Goal: Task Accomplishment & Management: Complete application form

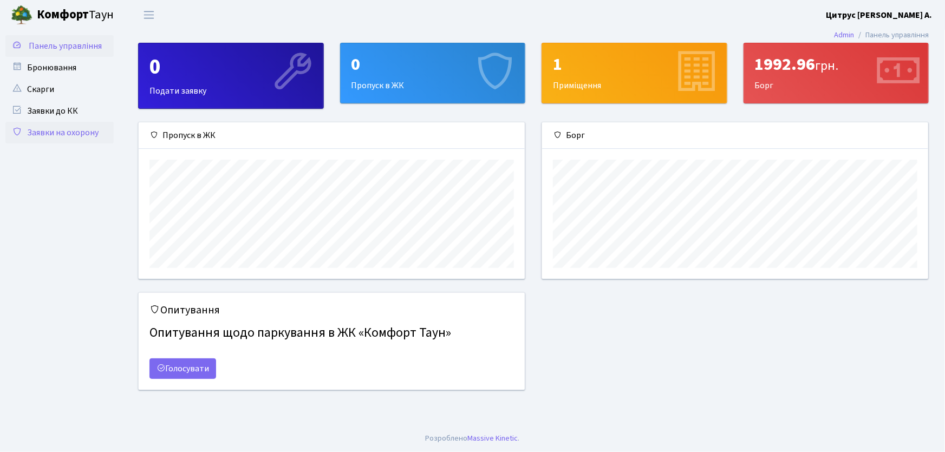
scroll to position [157, 386]
click at [74, 135] on link "Заявки на охорону" at bounding box center [59, 133] width 108 height 22
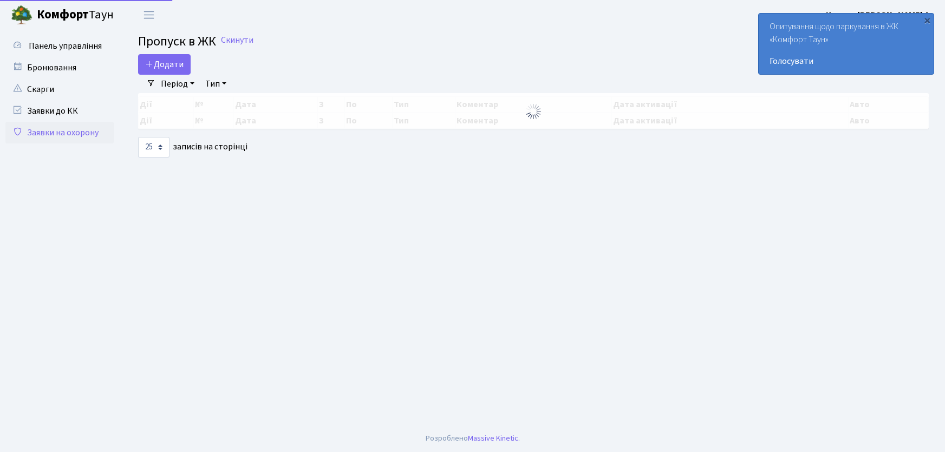
select select "25"
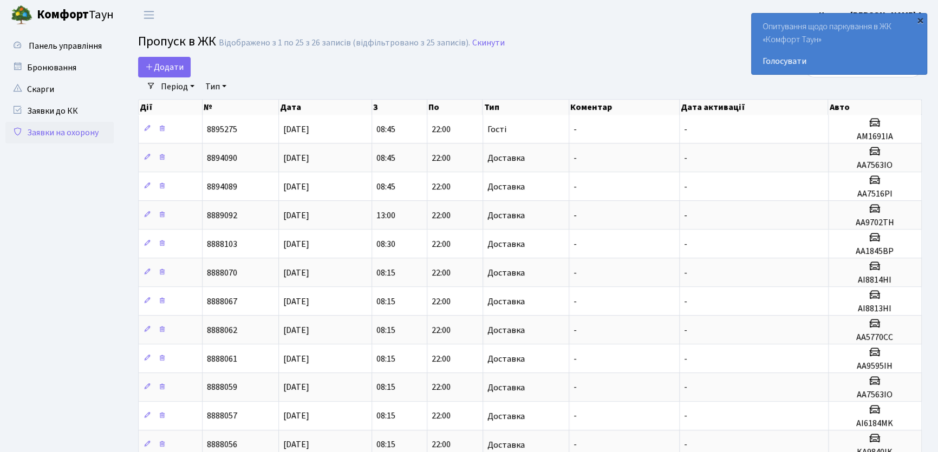
click at [921, 20] on div "×" at bounding box center [920, 20] width 11 height 11
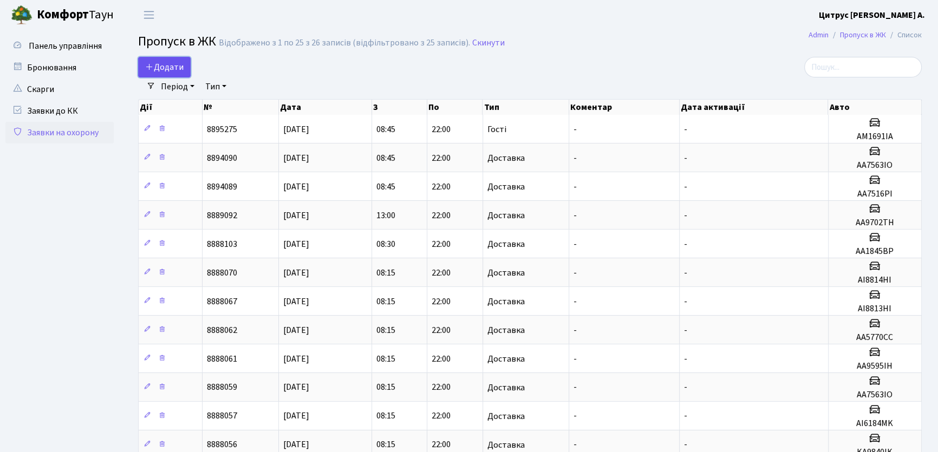
click at [176, 74] on link "Додати" at bounding box center [164, 67] width 53 height 21
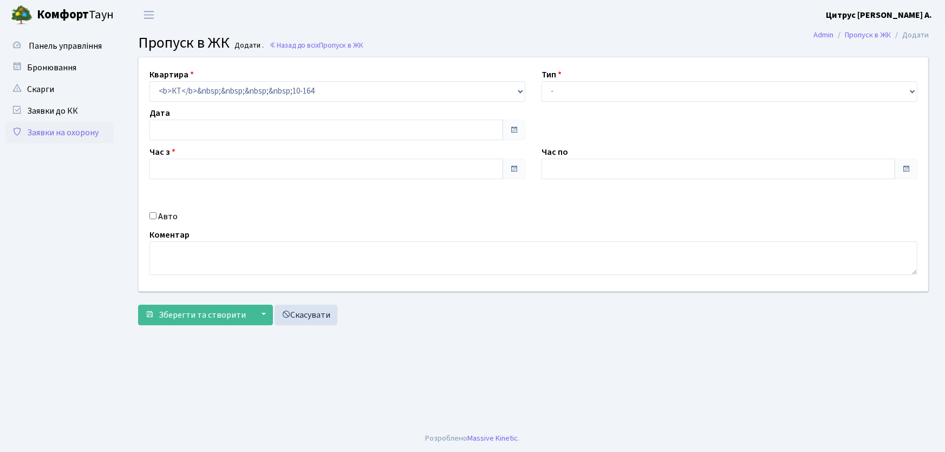
type input "19.08.2025"
type input "08:45"
type input "09:45"
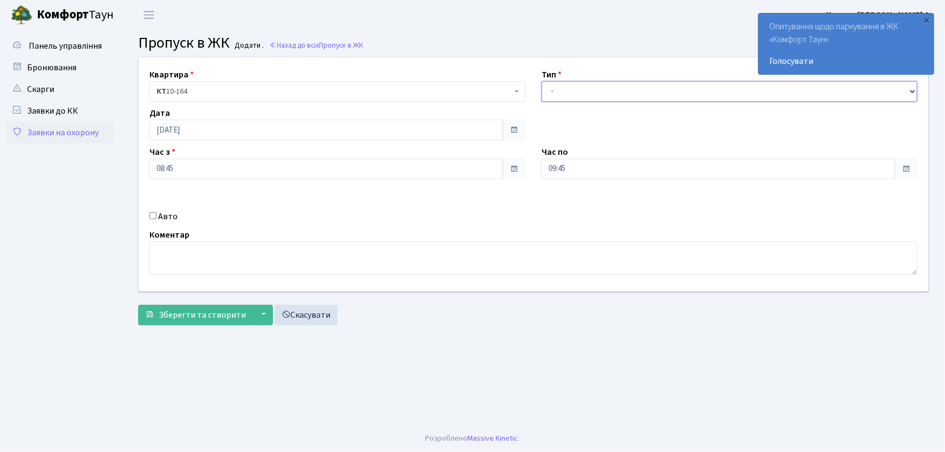
click at [625, 98] on select "- Доставка Таксі Гості Сервіс" at bounding box center [730, 91] width 376 height 21
select select "1"
click at [542, 81] on select "- Доставка Таксі Гості Сервіс" at bounding box center [730, 91] width 376 height 21
drag, startPoint x: 580, startPoint y: 160, endPoint x: 516, endPoint y: 170, distance: 64.6
click at [519, 172] on div "Квартира <b>КТ</b>&nbsp;&nbsp;&nbsp;&nbsp;10-164 КТ 10-164 Тип - Доставка Таксі…" at bounding box center [534, 174] width 806 height 234
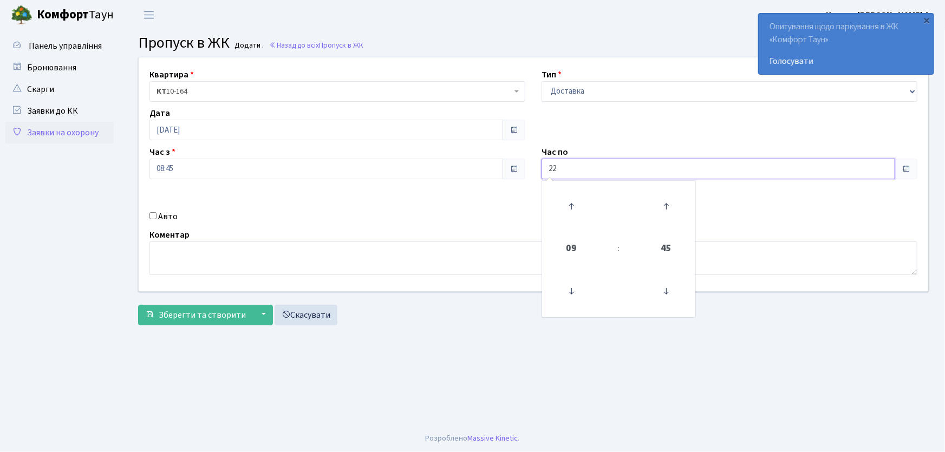
click at [138, 305] on button "Зберегти та створити" at bounding box center [195, 315] width 115 height 21
type input "22:00"
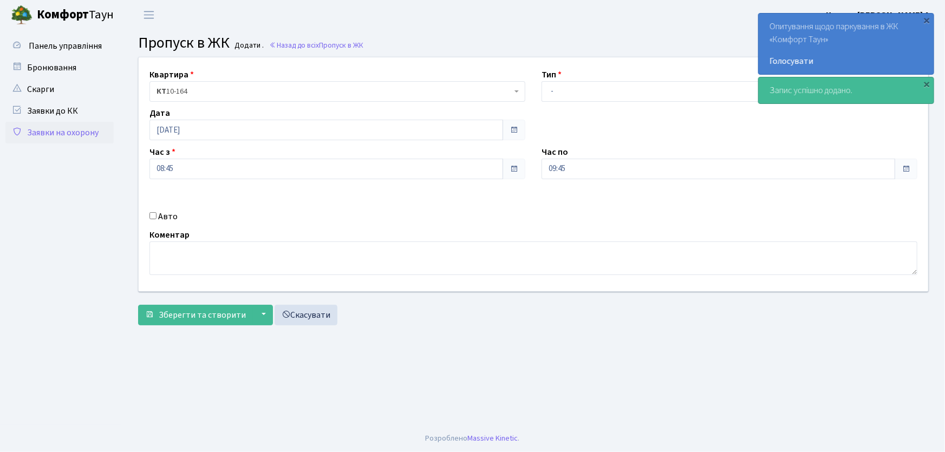
click at [65, 128] on link "Заявки на охорону" at bounding box center [59, 133] width 108 height 22
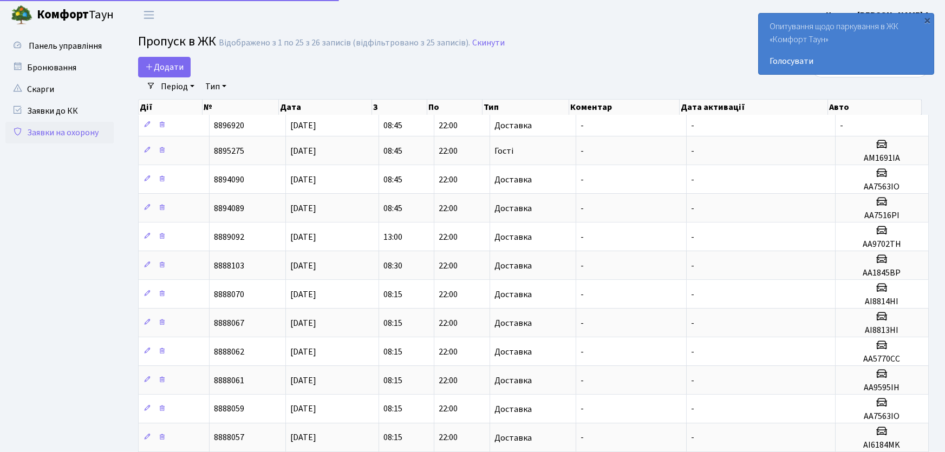
select select "25"
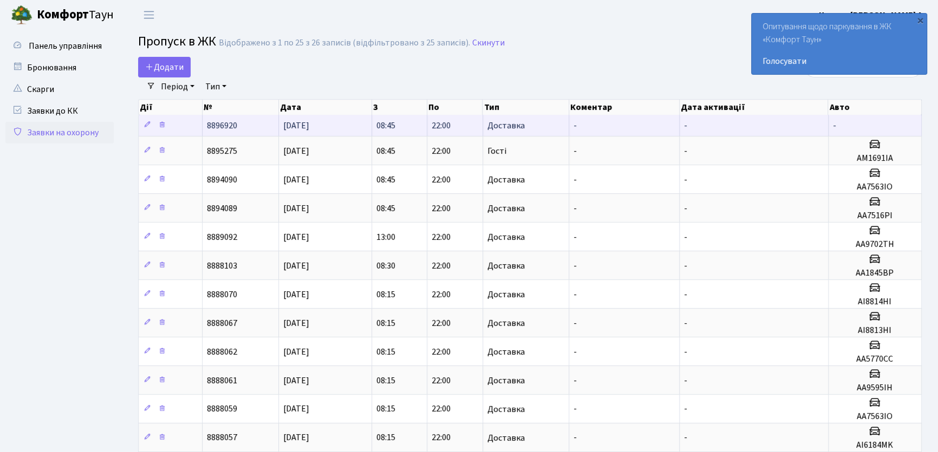
click at [343, 127] on td "[DATE]" at bounding box center [325, 125] width 93 height 21
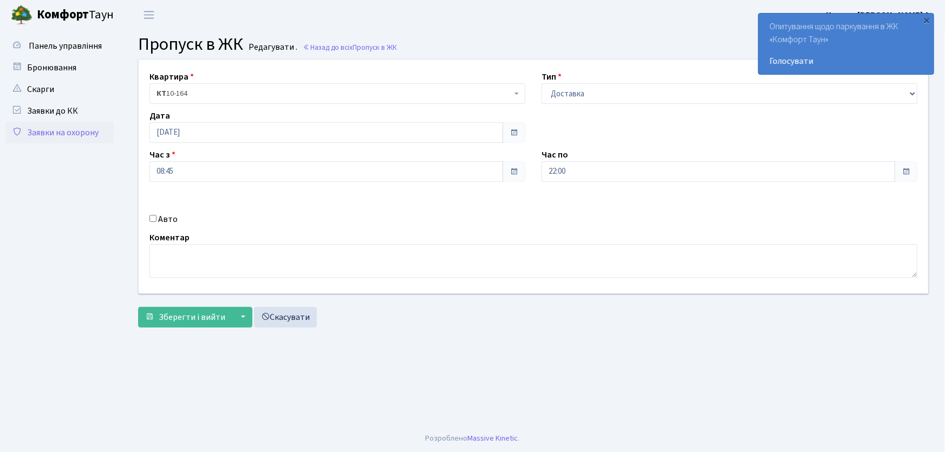
click at [151, 217] on input "Авто" at bounding box center [153, 218] width 7 height 7
checkbox input "true"
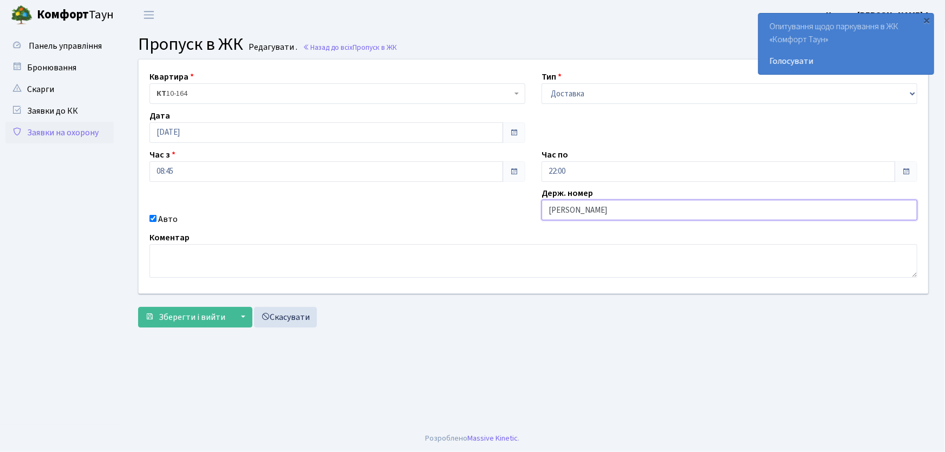
type input "АА7516PI"
click at [138, 307] on button "Зберегти і вийти" at bounding box center [185, 317] width 94 height 21
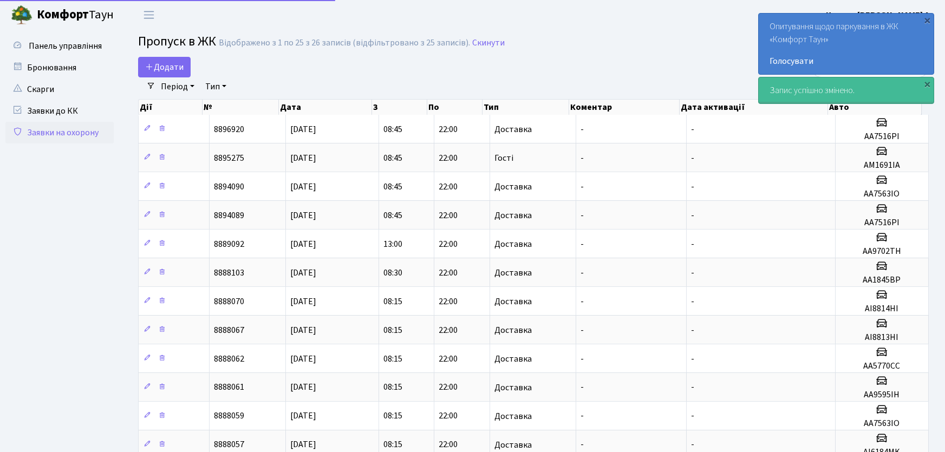
select select "25"
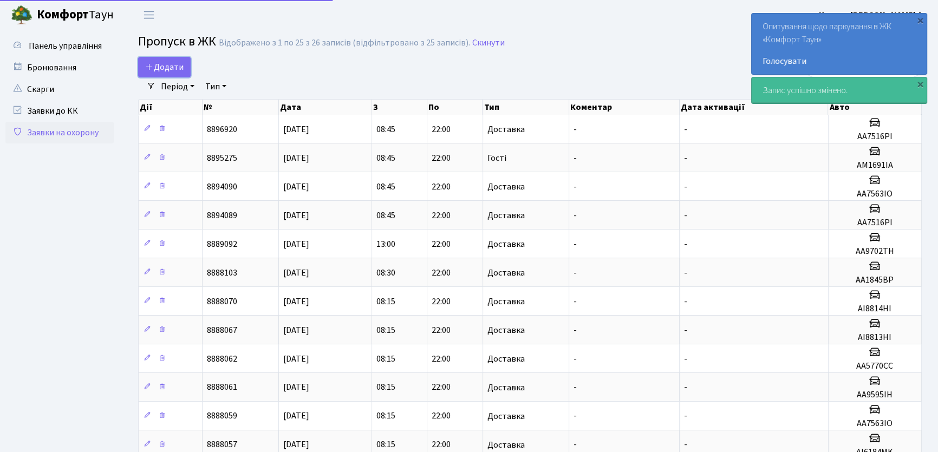
click at [139, 64] on link "Додати" at bounding box center [164, 67] width 53 height 21
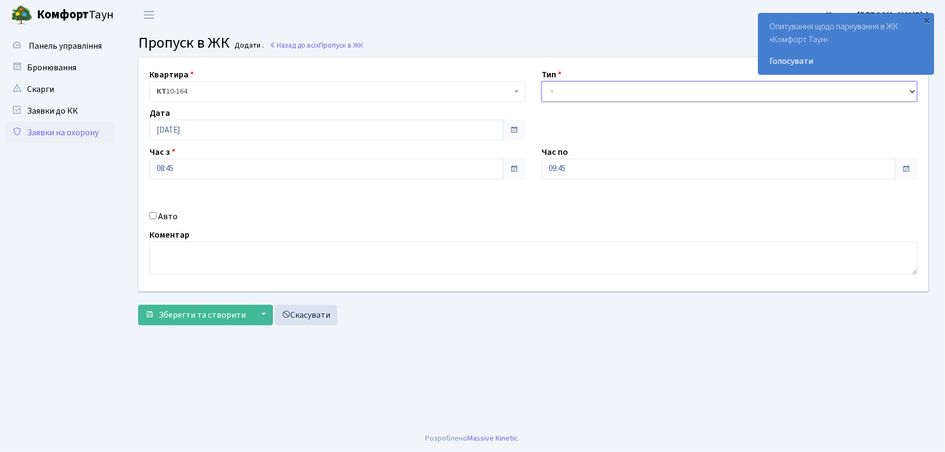
click at [569, 98] on select "- Доставка Таксі Гості Сервіс" at bounding box center [730, 91] width 376 height 21
select select "1"
click at [542, 81] on select "- Доставка Таксі Гості Сервіс" at bounding box center [730, 91] width 376 height 21
drag, startPoint x: 537, startPoint y: 172, endPoint x: 520, endPoint y: 175, distance: 18.2
click at [520, 175] on div "Квартира <b>КТ</b>&nbsp;&nbsp;&nbsp;&nbsp;10-164 КТ 10-164 Тип - Доставка Таксі…" at bounding box center [534, 174] width 806 height 234
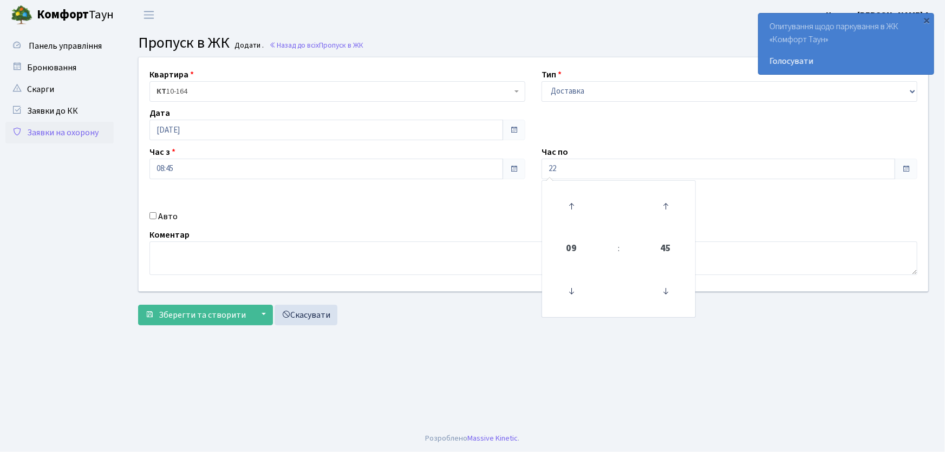
type input "22:00"
click at [153, 217] on input "Авто" at bounding box center [153, 215] width 7 height 7
checkbox input "true"
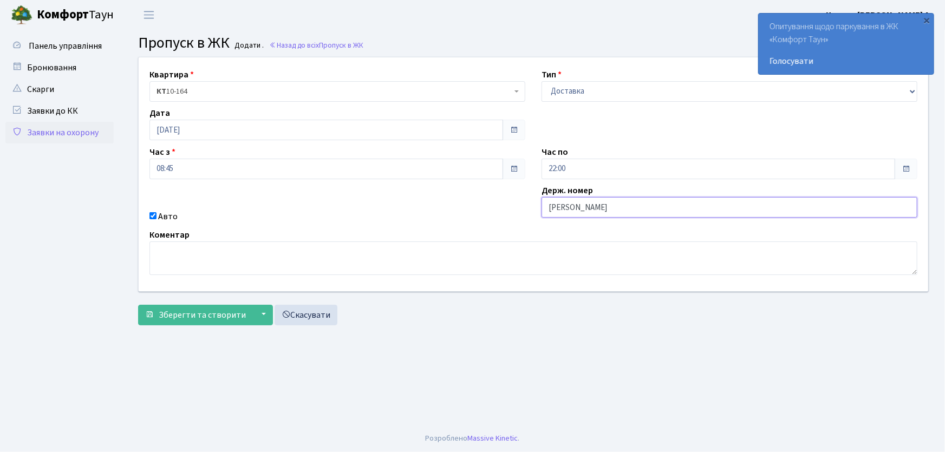
type input "АА7563ІО"
click at [138, 305] on button "Зберегти та створити" at bounding box center [195, 315] width 115 height 21
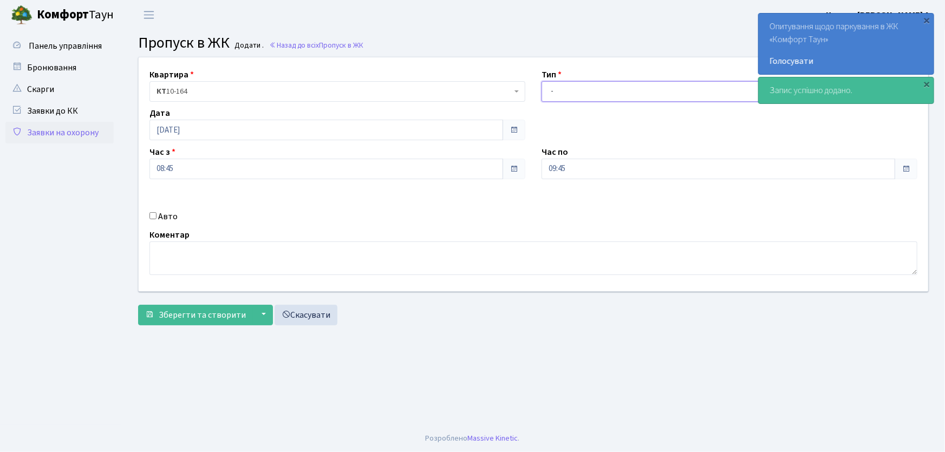
drag, startPoint x: 575, startPoint y: 89, endPoint x: 580, endPoint y: 100, distance: 11.7
click at [575, 90] on select "- Доставка Таксі Гості Сервіс" at bounding box center [730, 91] width 376 height 21
select select "1"
click at [542, 81] on select "- Доставка Таксі Гості Сервіс" at bounding box center [730, 91] width 376 height 21
drag, startPoint x: 583, startPoint y: 172, endPoint x: 471, endPoint y: 177, distance: 112.2
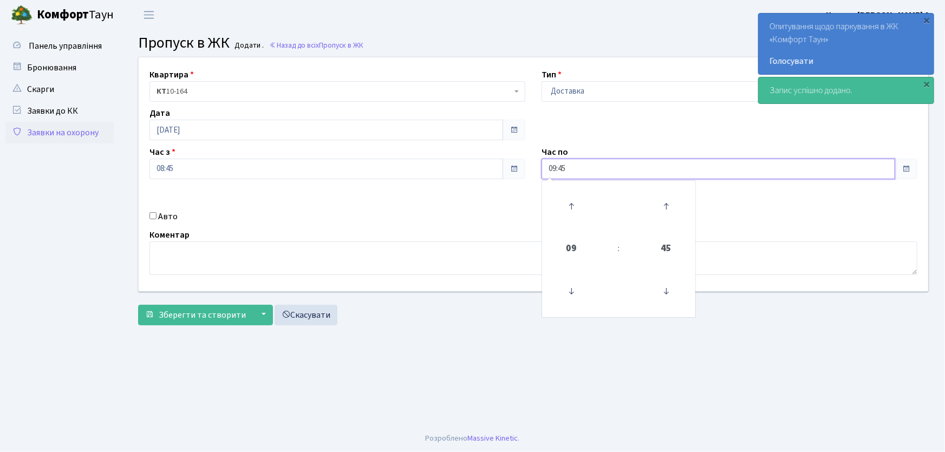
click at [472, 177] on div "Квартира <b>КТ</b>&nbsp;&nbsp;&nbsp;&nbsp;10-164 КТ 10-164 Тип - Доставка Таксі…" at bounding box center [534, 174] width 806 height 234
type input "22:00"
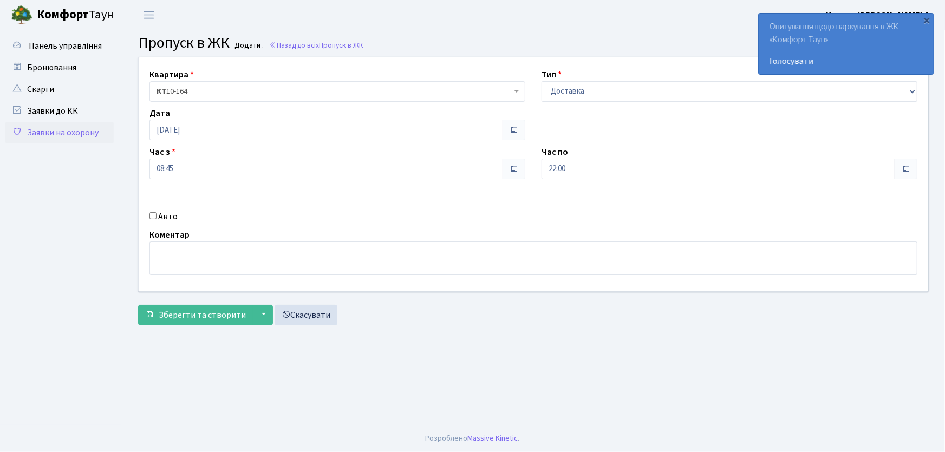
drag, startPoint x: 152, startPoint y: 217, endPoint x: 189, endPoint y: 226, distance: 38.0
click at [153, 217] on input "Авто" at bounding box center [153, 215] width 7 height 7
checkbox input "true"
type input "АА9702ТН"
click at [138, 305] on button "Зберегти та створити" at bounding box center [195, 315] width 115 height 21
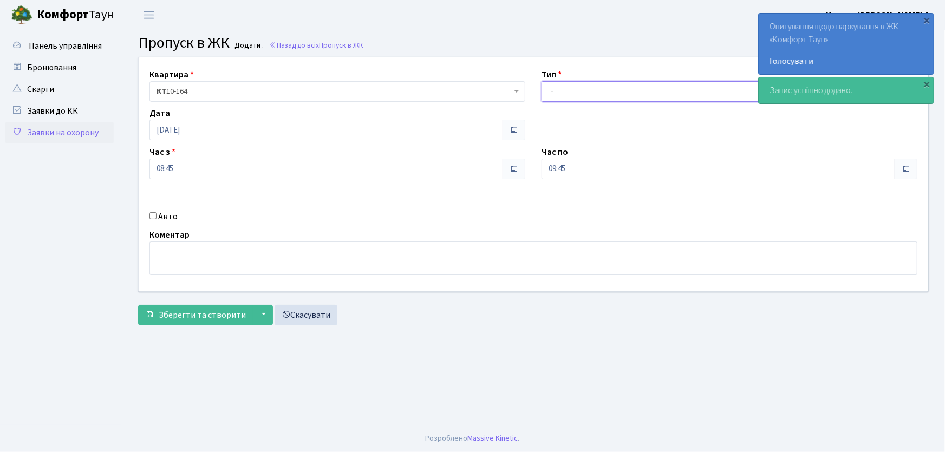
click at [565, 99] on select "- Доставка Таксі Гості Сервіс" at bounding box center [730, 91] width 376 height 21
select select "1"
click at [542, 81] on select "- Доставка Таксі Гості Сервіс" at bounding box center [730, 91] width 376 height 21
drag, startPoint x: 580, startPoint y: 161, endPoint x: 510, endPoint y: 168, distance: 70.2
click at [510, 168] on div "Квартира <b>КТ</b>&nbsp;&nbsp;&nbsp;&nbsp;10-164 КТ 10-164 Тип - Доставка Таксі…" at bounding box center [534, 174] width 806 height 234
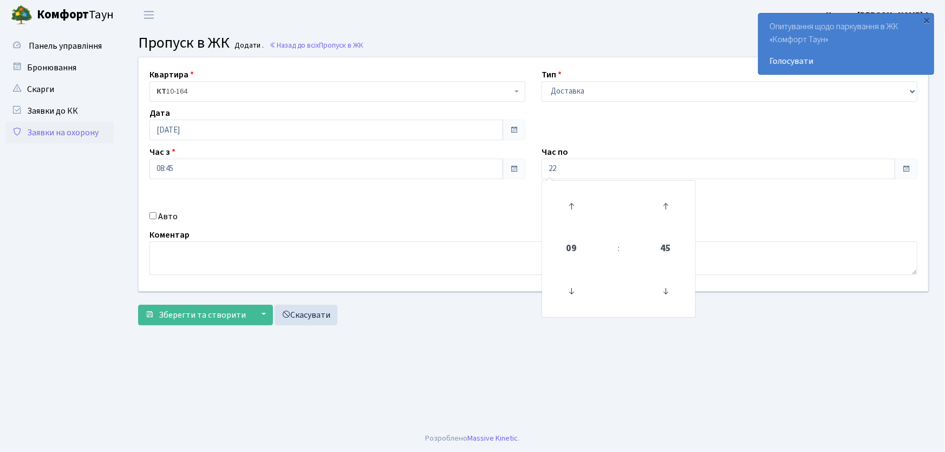
type input "22:00"
click at [155, 215] on input "Авто" at bounding box center [153, 215] width 7 height 7
checkbox input "true"
type input "КА1053НМ"
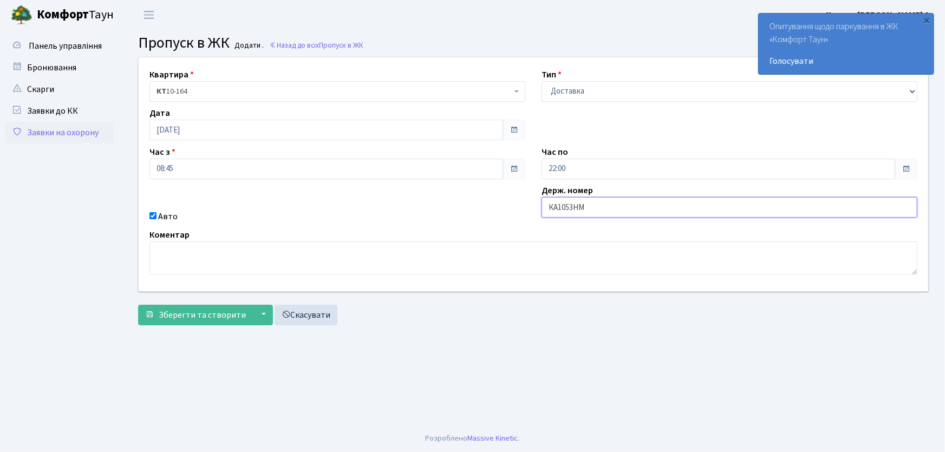
click at [138, 305] on button "Зберегти та створити" at bounding box center [195, 315] width 115 height 21
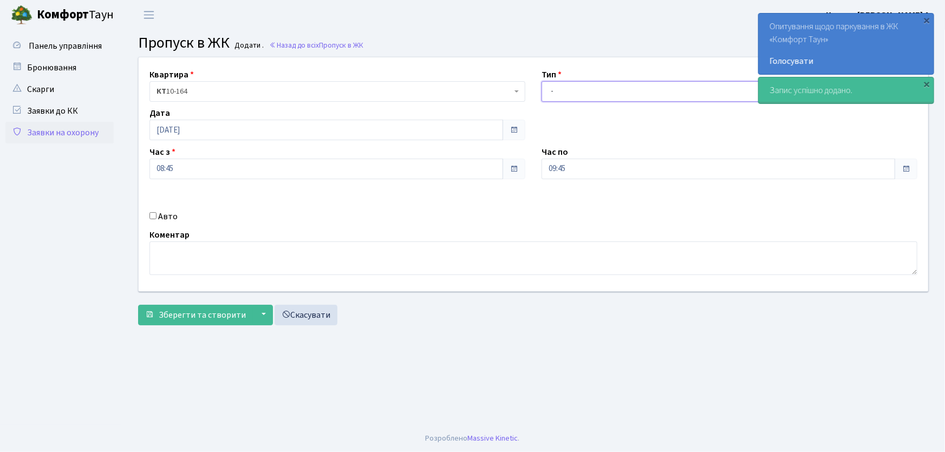
click at [575, 90] on select "- Доставка Таксі Гості Сервіс" at bounding box center [730, 91] width 376 height 21
select select "1"
click at [542, 81] on select "- Доставка Таксі Гості Сервіс" at bounding box center [730, 91] width 376 height 21
drag, startPoint x: 531, startPoint y: 168, endPoint x: 487, endPoint y: 173, distance: 44.7
click at [488, 173] on div "Квартира <b>КТ</b>&nbsp;&nbsp;&nbsp;&nbsp;10-164 КТ 10-164 Тип - Доставка Таксі…" at bounding box center [534, 174] width 806 height 234
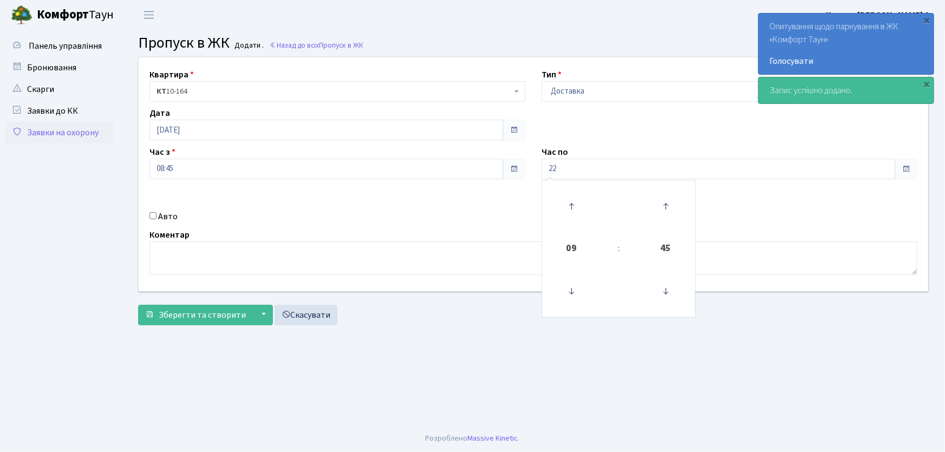
type input "22:00"
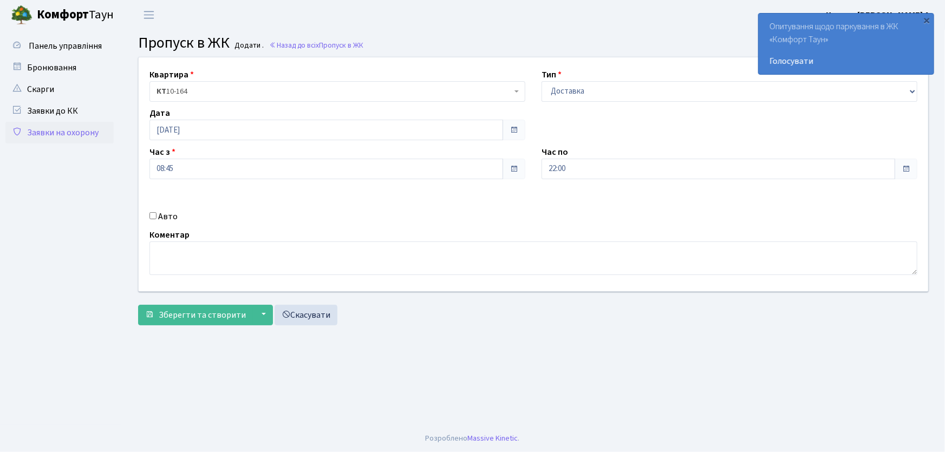
click at [152, 217] on div "Авто" at bounding box center [337, 216] width 392 height 13
click at [154, 218] on input "Авто" at bounding box center [153, 215] width 7 height 7
click at [153, 217] on input "Авто" at bounding box center [153, 215] width 7 height 7
checkbox input "true"
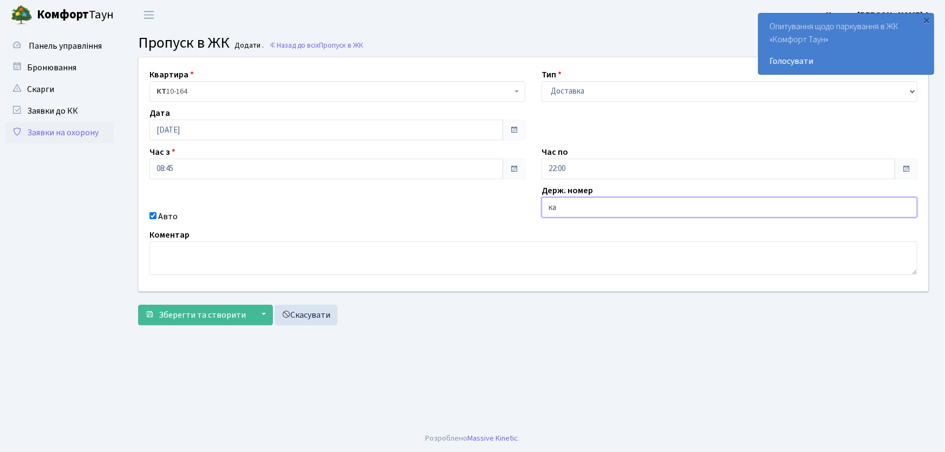
type input "ка5503іо"
click at [138, 305] on button "Зберегти та створити" at bounding box center [195, 315] width 115 height 21
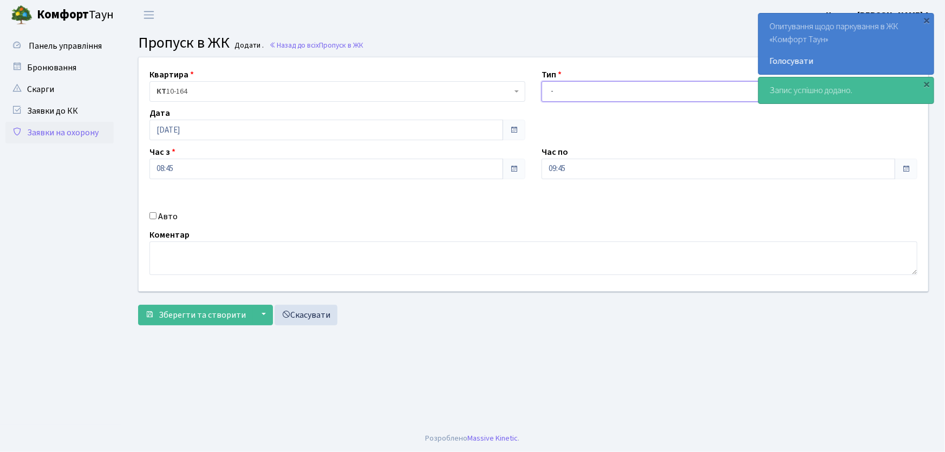
click at [565, 100] on select "- Доставка Таксі Гості Сервіс" at bounding box center [730, 91] width 376 height 21
select select "1"
click at [542, 81] on select "- Доставка Таксі Гості Сервіс" at bounding box center [730, 91] width 376 height 21
drag, startPoint x: 557, startPoint y: 166, endPoint x: 517, endPoint y: 171, distance: 40.4
click at [518, 170] on div "Квартира <b>КТ</b>&nbsp;&nbsp;&nbsp;&nbsp;10-164 КТ 10-164 Тип - Доставка Таксі…" at bounding box center [534, 174] width 806 height 234
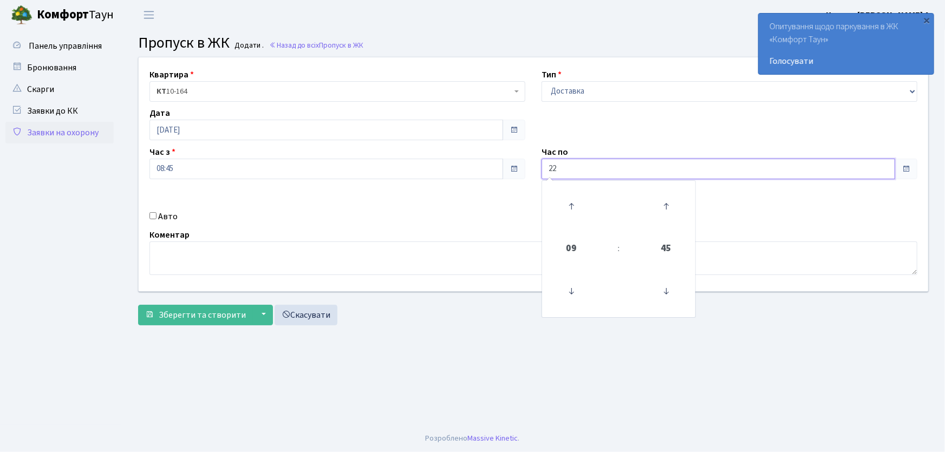
click at [138, 305] on button "Зберегти та створити" at bounding box center [195, 315] width 115 height 21
type input "22:00"
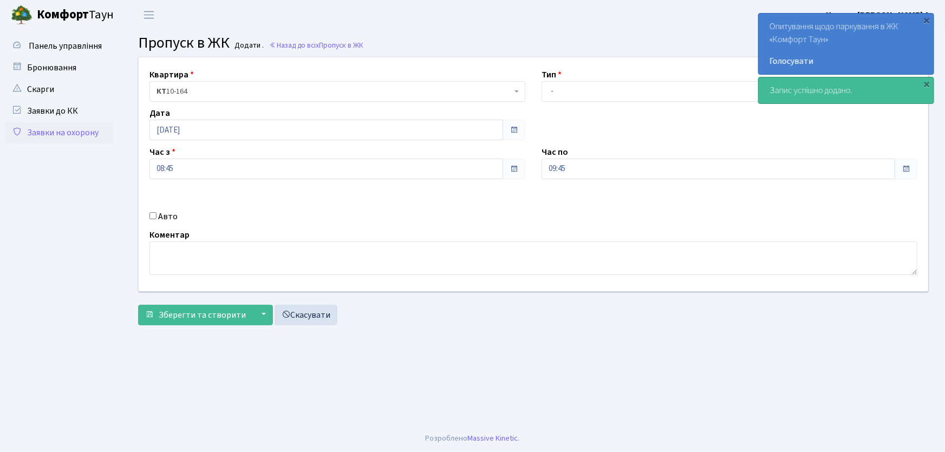
click at [83, 125] on link "Заявки на охорону" at bounding box center [59, 133] width 108 height 22
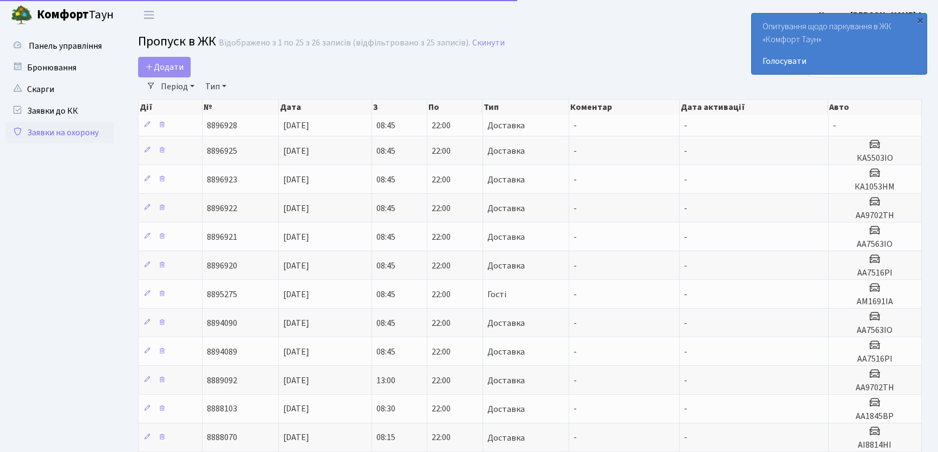
select select "25"
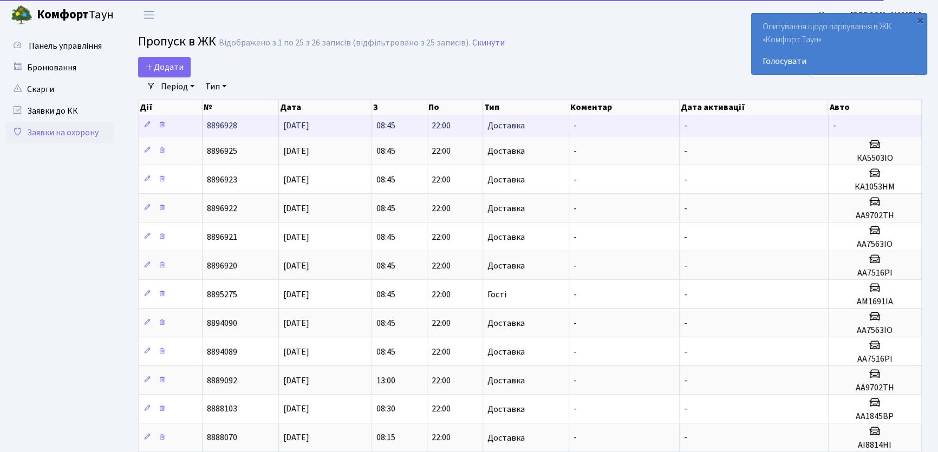
click at [466, 120] on td "22:00" at bounding box center [454, 125] width 55 height 21
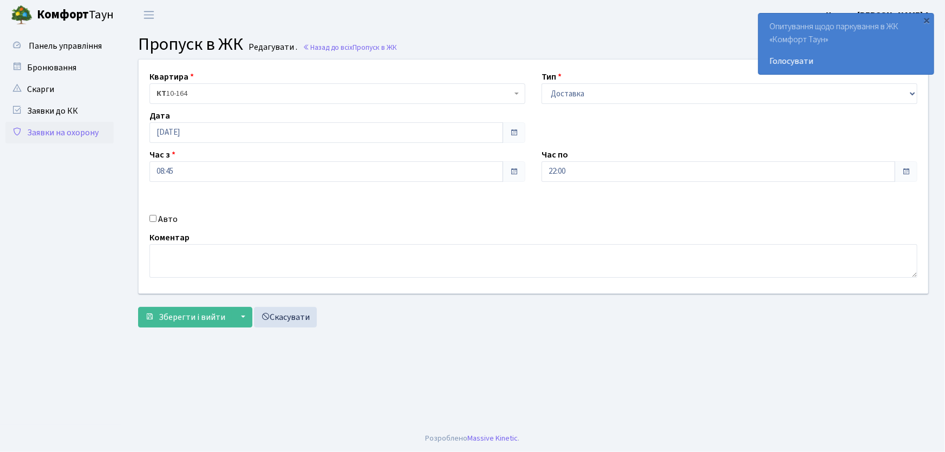
click at [156, 218] on input "Авто" at bounding box center [153, 218] width 7 height 7
checkbox input "true"
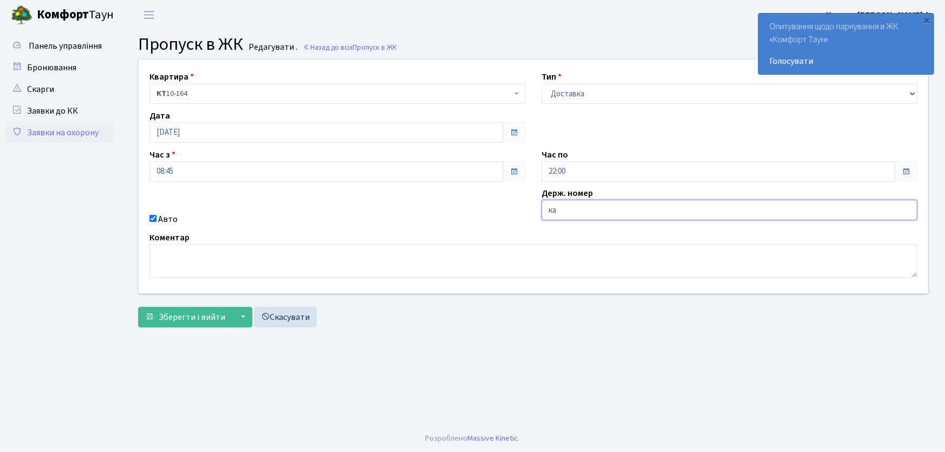
type input "КА5504РА"
click at [138, 307] on button "Зберегти і вийти" at bounding box center [185, 317] width 94 height 21
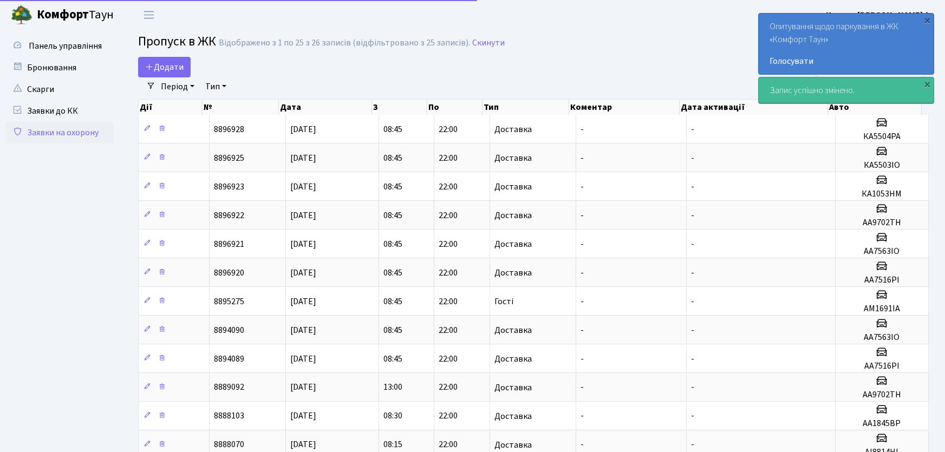
select select "25"
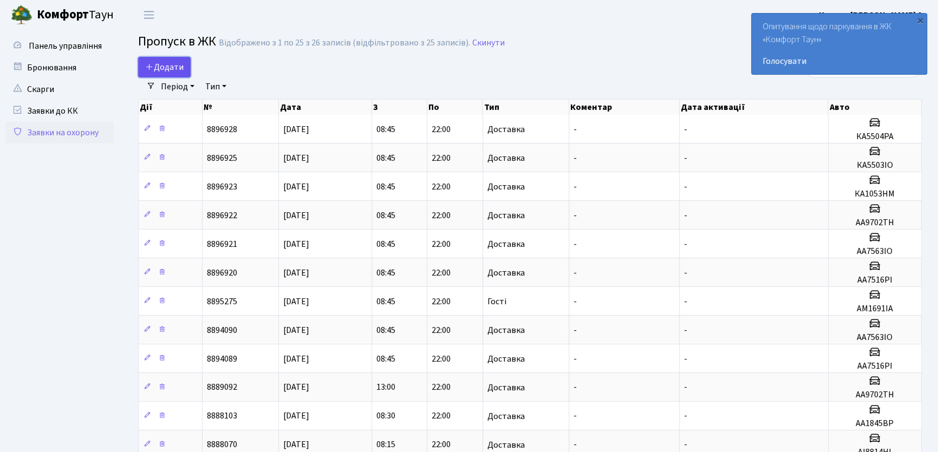
click at [183, 64] on span "Додати" at bounding box center [164, 67] width 38 height 12
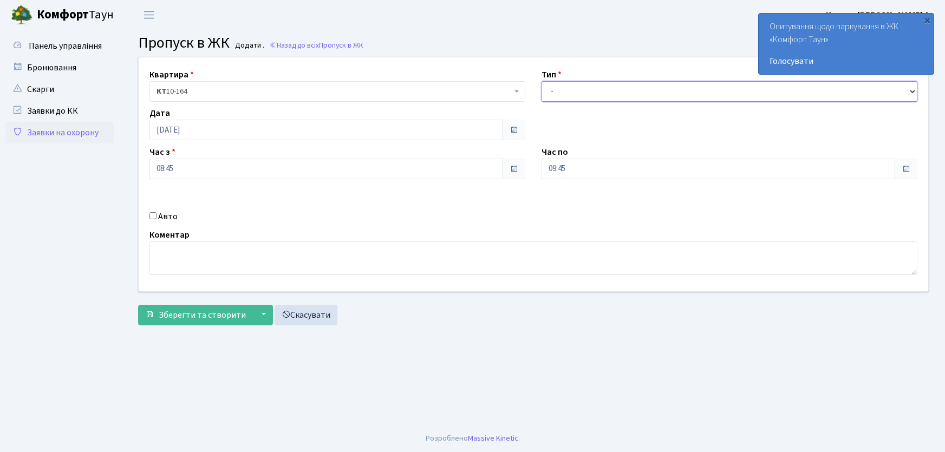
drag, startPoint x: 0, startPoint y: 0, endPoint x: 576, endPoint y: 100, distance: 585.1
click at [572, 92] on select "- Доставка Таксі Гості Сервіс" at bounding box center [730, 91] width 376 height 21
select select "1"
click at [542, 81] on select "- Доставка Таксі Гості Сервіс" at bounding box center [730, 91] width 376 height 21
drag, startPoint x: 581, startPoint y: 163, endPoint x: 533, endPoint y: 163, distance: 48.8
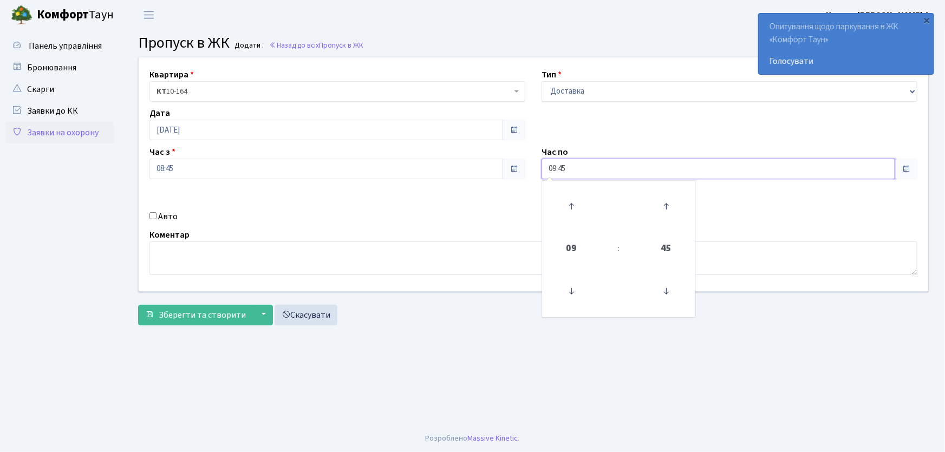
click at [533, 163] on div "Квартира <b>КТ</b>&nbsp;&nbsp;&nbsp;&nbsp;10-164 КТ 10-164 Тип - Доставка Таксі…" at bounding box center [534, 174] width 806 height 234
type input "22:00"
click at [153, 217] on input "Авто" at bounding box center [153, 215] width 7 height 7
checkbox input "true"
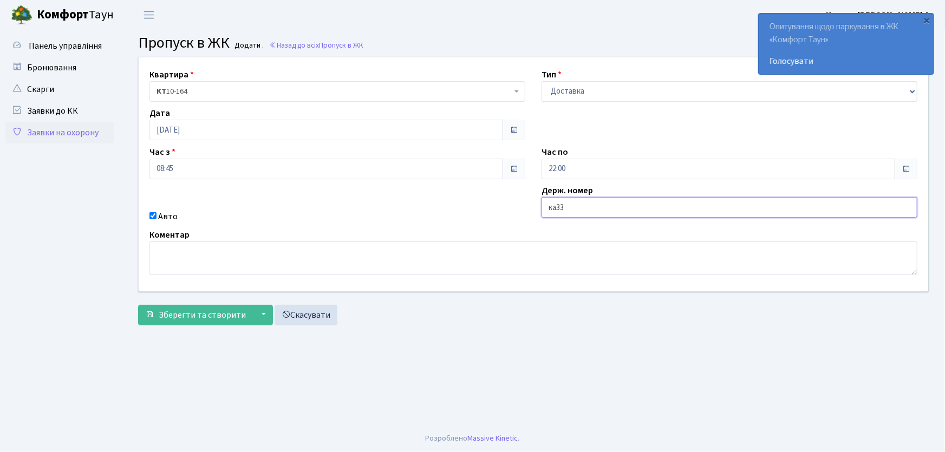
type input "КА3308МІ"
click at [138, 305] on button "Зберегти та створити" at bounding box center [195, 315] width 115 height 21
click at [563, 93] on select "- Доставка Таксі Гості Сервіс" at bounding box center [730, 91] width 376 height 21
select select "3"
click at [542, 81] on select "- Доставка Таксі Гості Сервіс" at bounding box center [730, 91] width 376 height 21
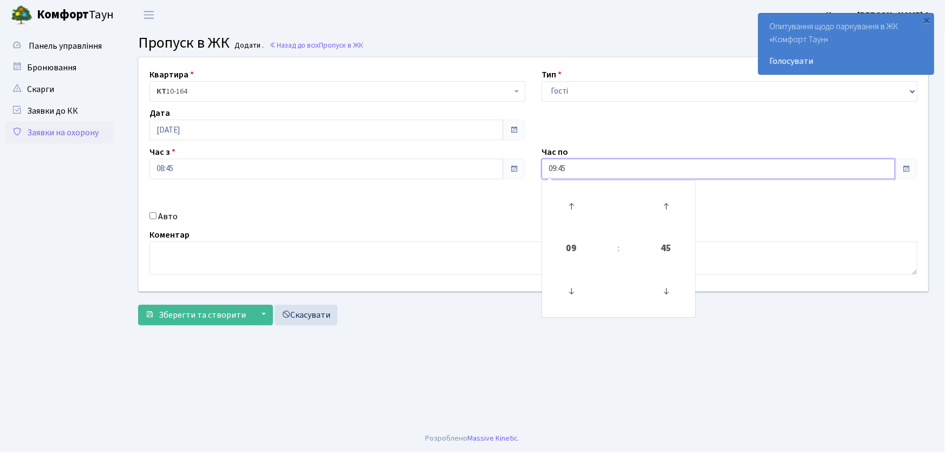
drag, startPoint x: 550, startPoint y: 174, endPoint x: 529, endPoint y: 179, distance: 21.6
click at [529, 179] on div "Квартира <b>КТ</b>&nbsp;&nbsp;&nbsp;&nbsp;10-164 КТ 10-164 Тип - Доставка Таксі…" at bounding box center [534, 174] width 806 height 234
click at [138, 305] on button "Зберегти та створити" at bounding box center [195, 315] width 115 height 21
type input "22:00"
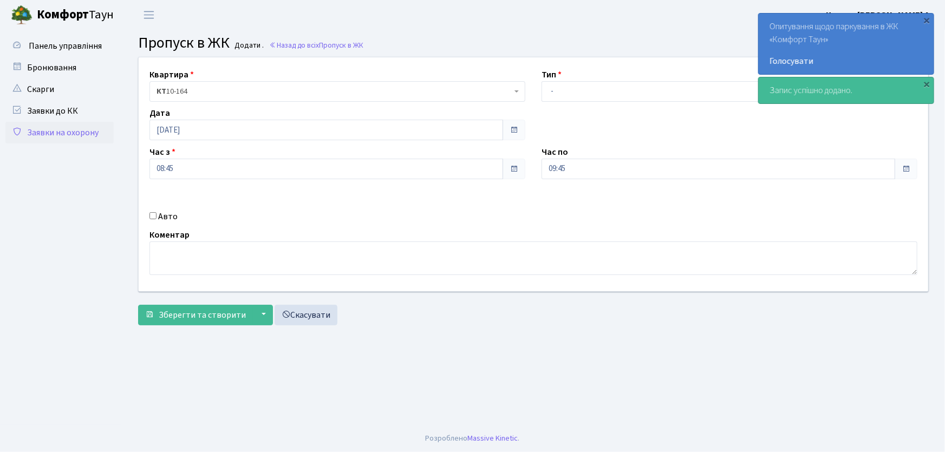
click at [94, 132] on link "Заявки на охорону" at bounding box center [59, 133] width 108 height 22
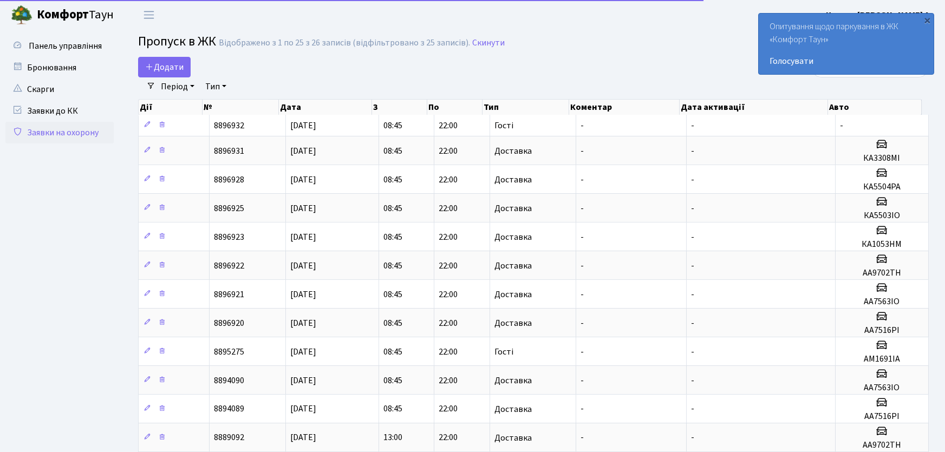
select select "25"
